Goal: Information Seeking & Learning: Learn about a topic

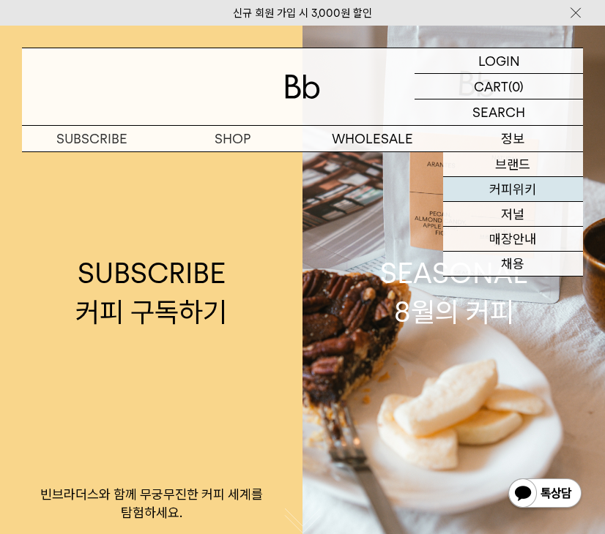
click at [517, 188] on link "커피위키" at bounding box center [513, 189] width 141 height 25
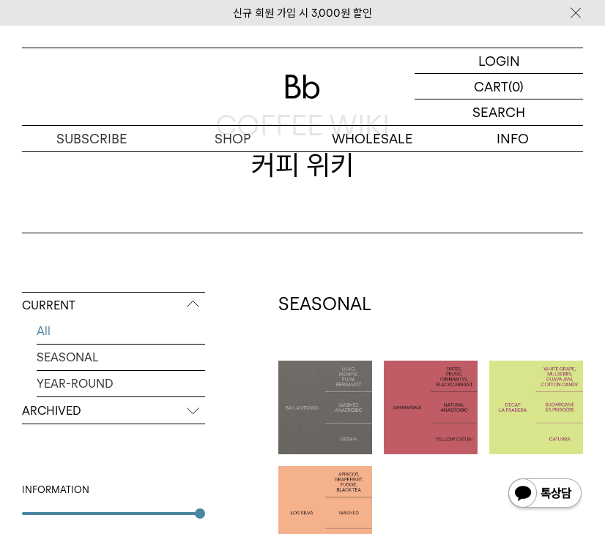
click at [548, 384] on div at bounding box center [536, 408] width 94 height 94
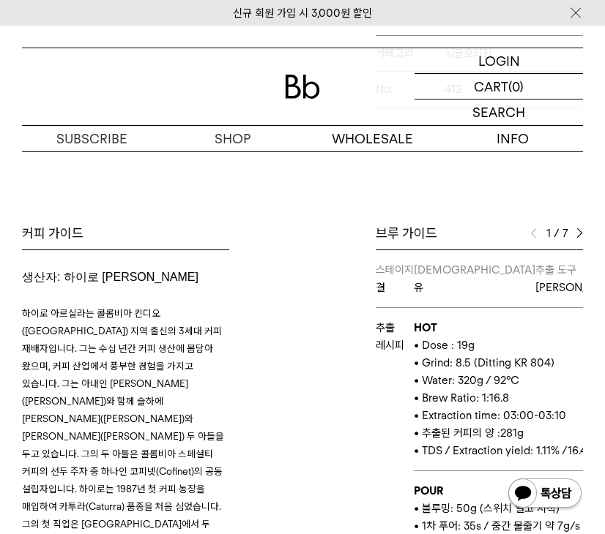
scroll to position [604, 0]
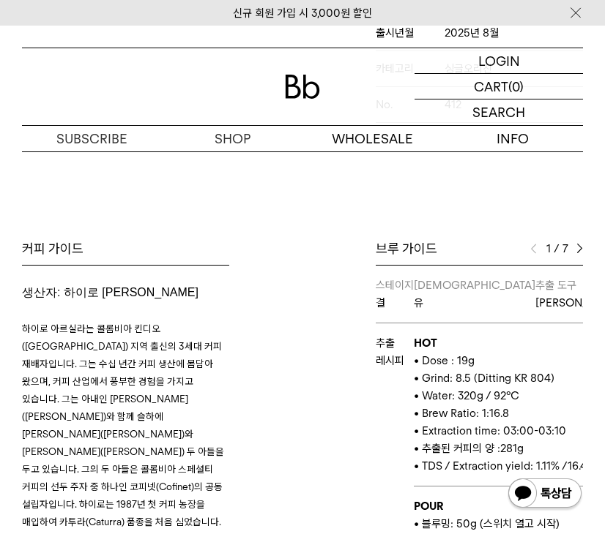
click at [575, 248] on div "1 / 7" at bounding box center [556, 249] width 53 height 18
click at [578, 247] on img at bounding box center [579, 249] width 7 height 10
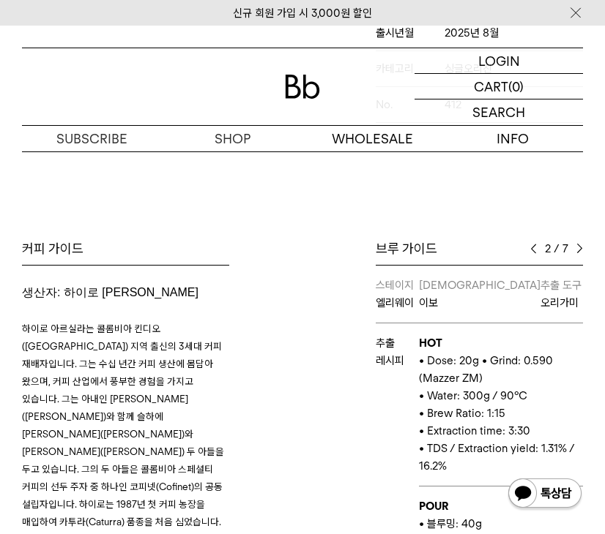
click at [578, 247] on img at bounding box center [579, 249] width 7 height 10
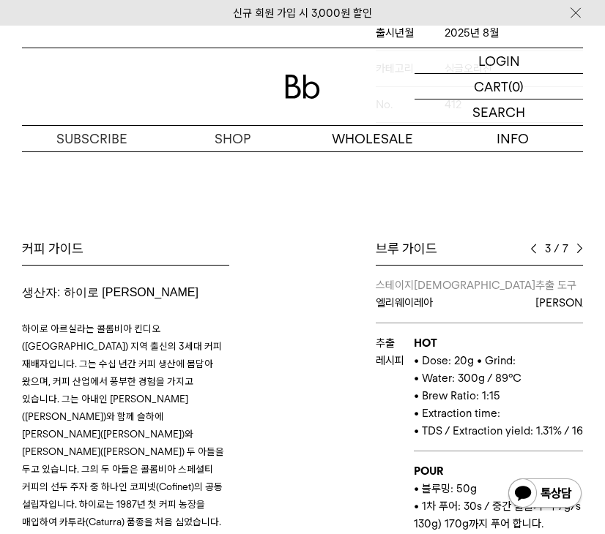
scroll to position [626, 0]
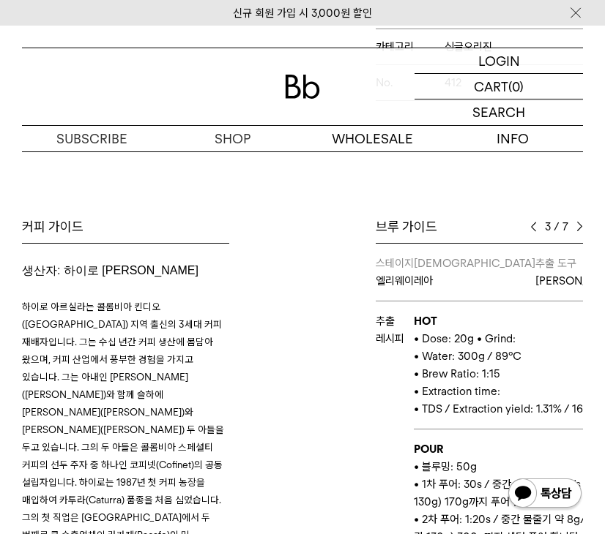
click at [576, 225] on img at bounding box center [579, 227] width 7 height 10
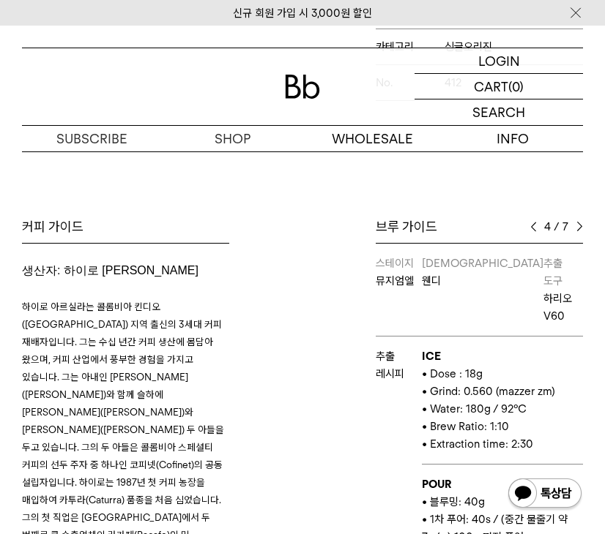
click at [576, 225] on img at bounding box center [579, 227] width 7 height 10
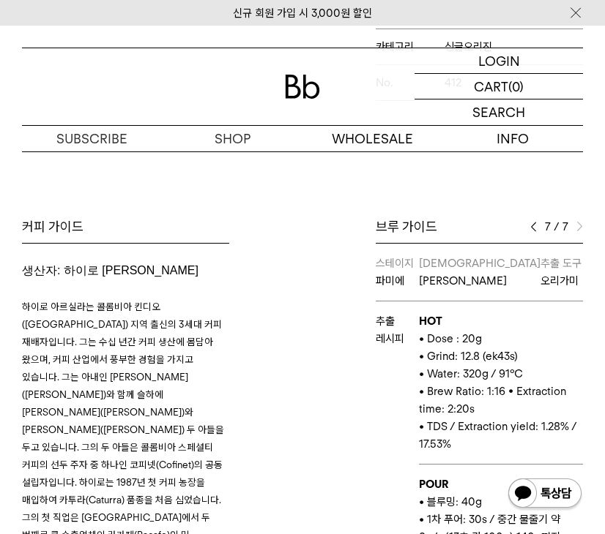
click at [576, 225] on img at bounding box center [579, 227] width 7 height 10
click at [535, 222] on img at bounding box center [533, 227] width 7 height 10
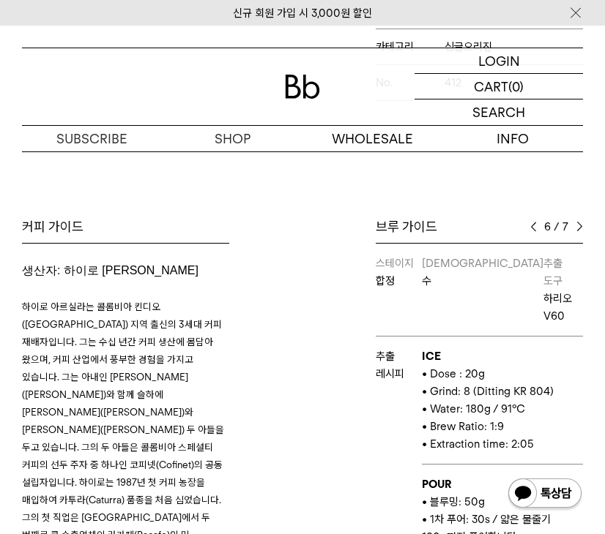
click at [535, 222] on img at bounding box center [533, 227] width 7 height 10
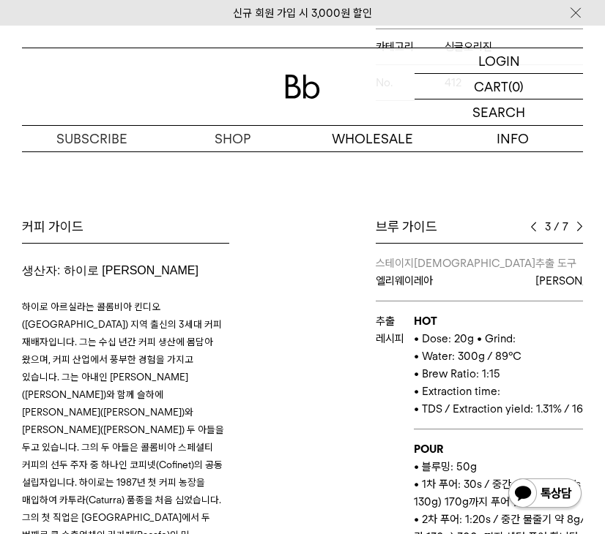
click at [535, 222] on img at bounding box center [533, 227] width 7 height 10
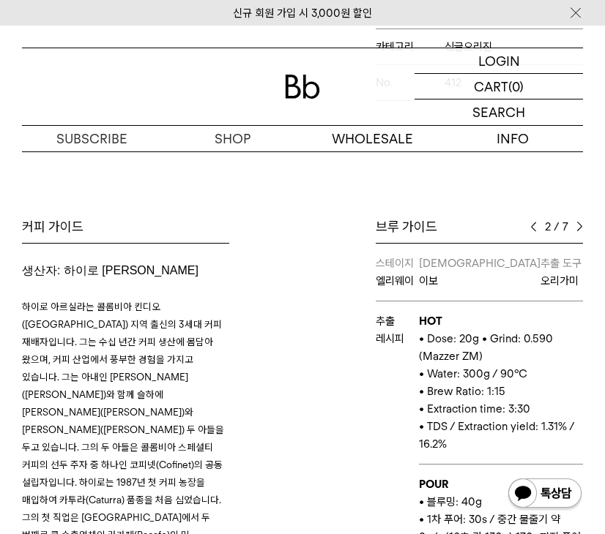
click at [535, 222] on img at bounding box center [533, 227] width 7 height 10
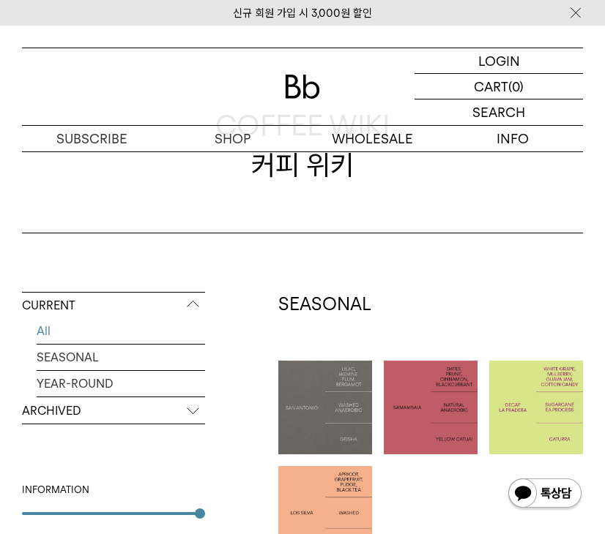
click at [451, 392] on div at bounding box center [431, 408] width 94 height 94
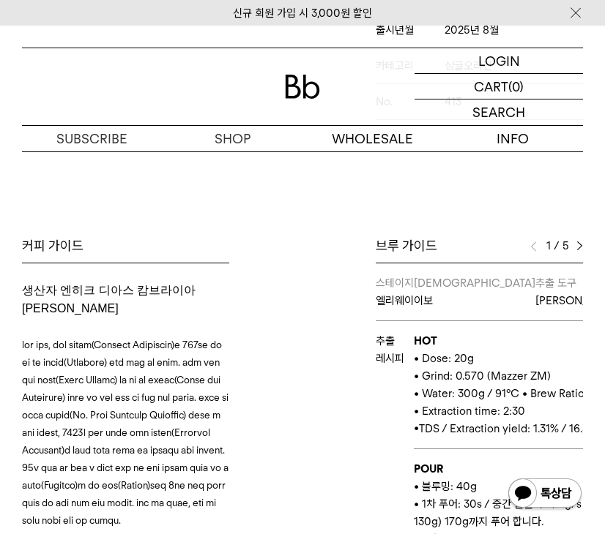
scroll to position [607, 0]
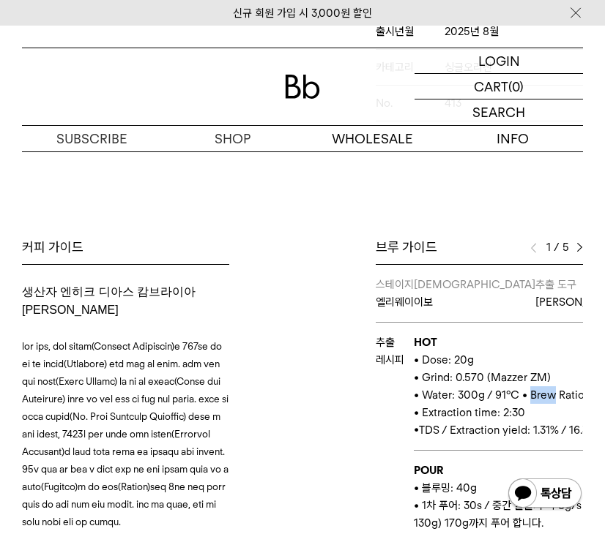
click at [581, 243] on img at bounding box center [579, 248] width 7 height 10
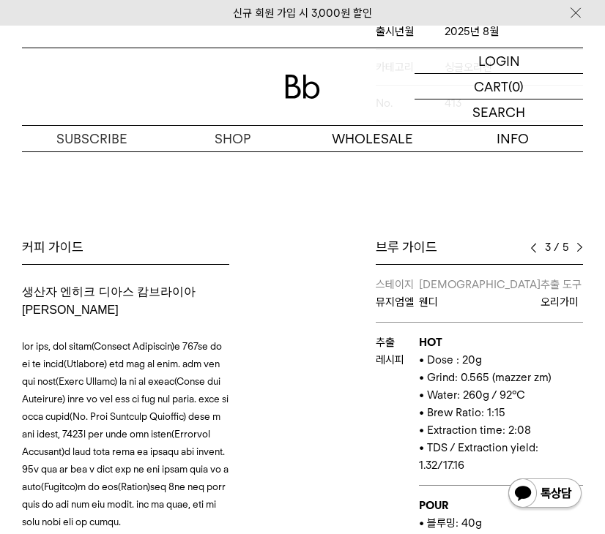
click at [581, 243] on img at bounding box center [579, 248] width 7 height 10
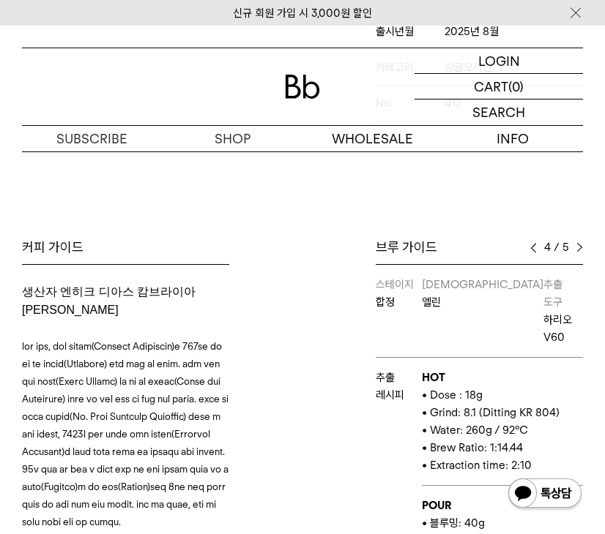
click at [581, 243] on img at bounding box center [579, 248] width 7 height 10
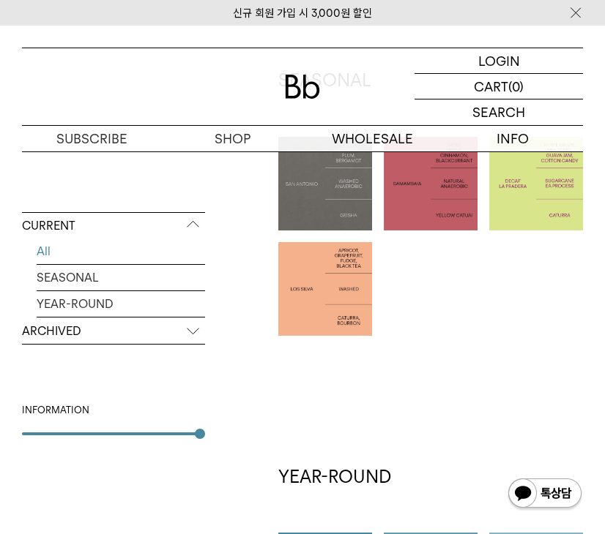
scroll to position [346, 0]
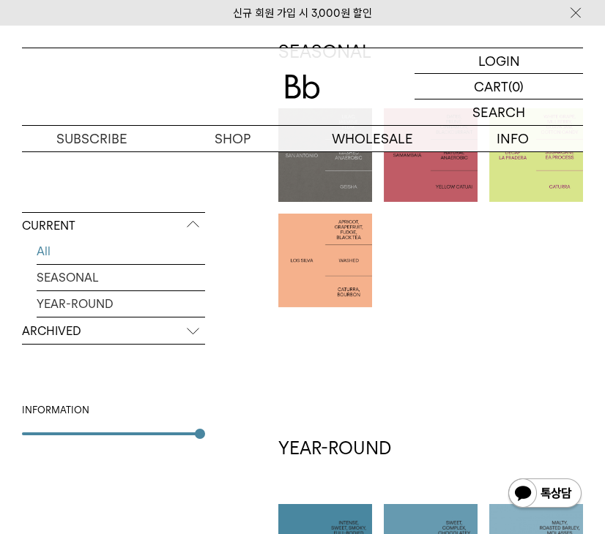
click at [322, 258] on p "PERU LOS SILVA" at bounding box center [325, 260] width 94 height 15
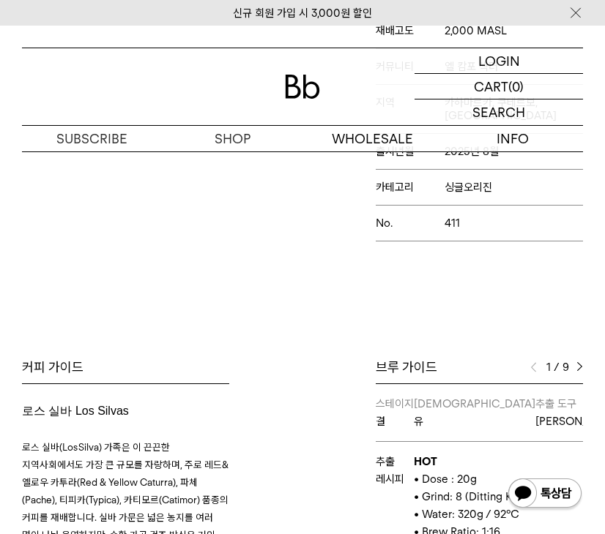
scroll to position [517, 0]
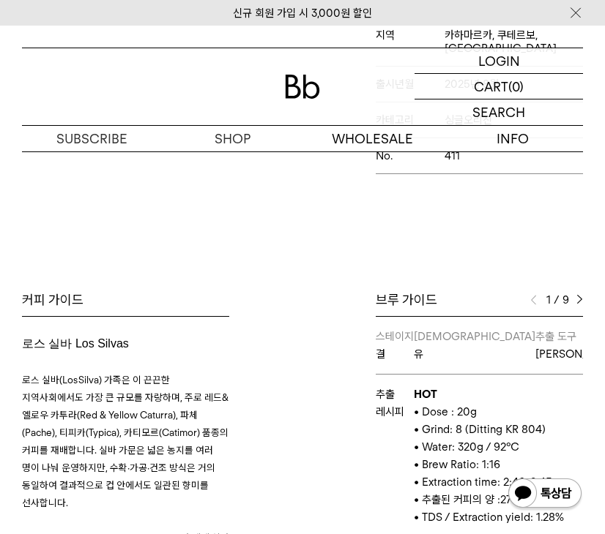
click at [578, 295] on img at bounding box center [579, 300] width 7 height 10
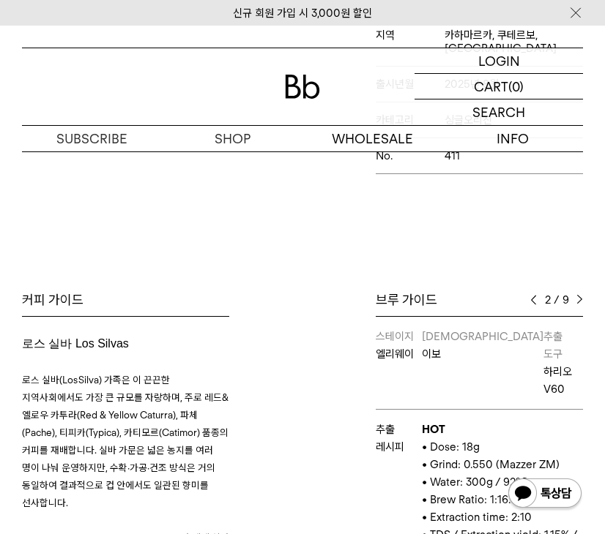
click at [578, 295] on img at bounding box center [579, 300] width 7 height 10
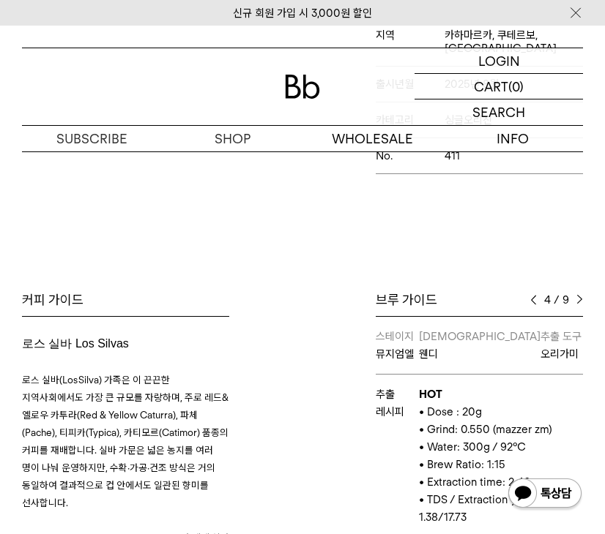
click at [578, 295] on img at bounding box center [579, 300] width 7 height 10
